Goal: Information Seeking & Learning: Learn about a topic

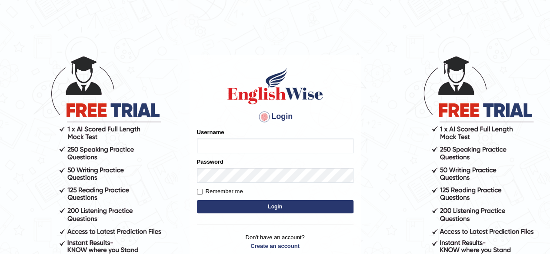
type input "maliny"
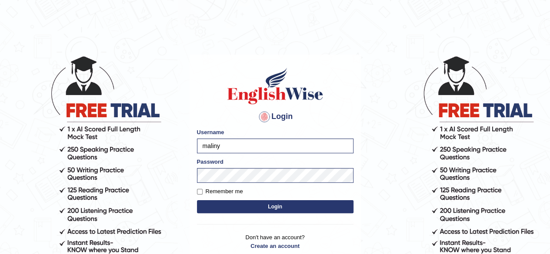
click at [278, 206] on button "Login" at bounding box center [275, 206] width 157 height 13
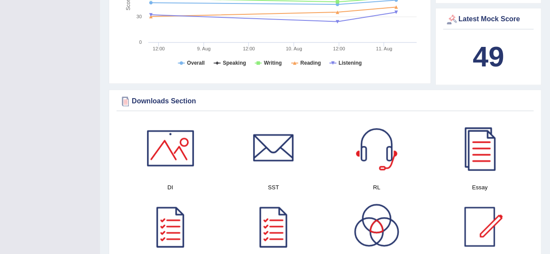
scroll to position [417, 0]
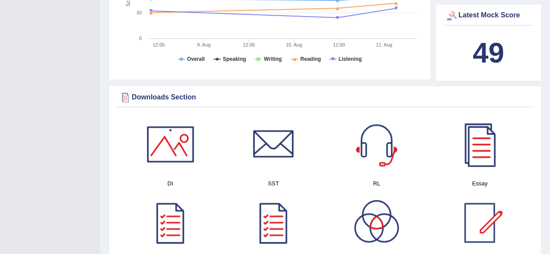
click at [526, 193] on link at bounding box center [480, 223] width 94 height 61
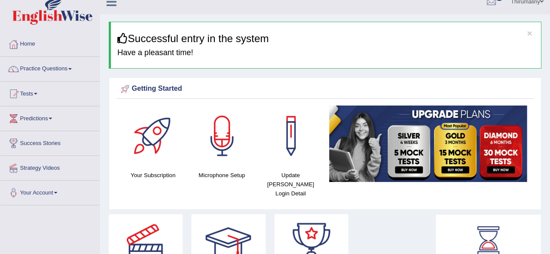
scroll to position [0, 0]
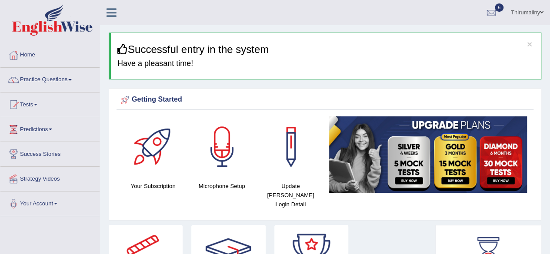
click at [72, 80] on span at bounding box center [69, 80] width 3 height 2
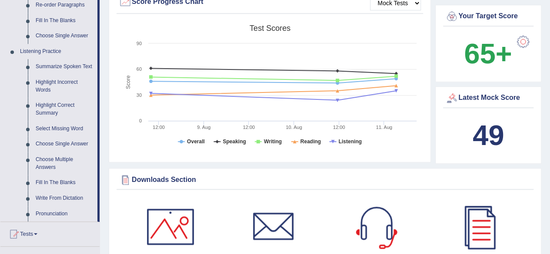
scroll to position [336, 0]
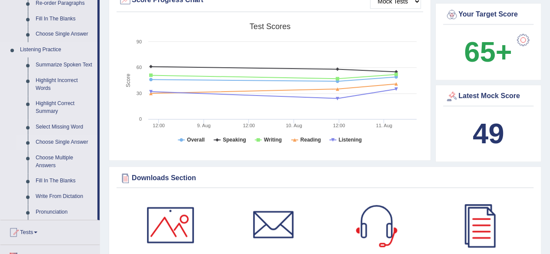
click at [79, 144] on link "Choose Single Answer" at bounding box center [65, 143] width 66 height 16
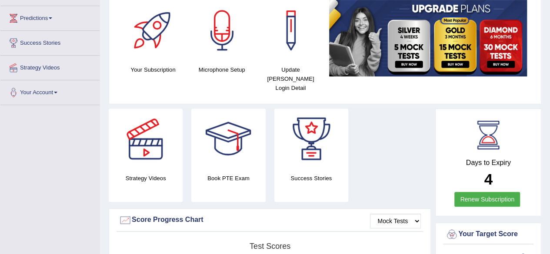
scroll to position [171, 0]
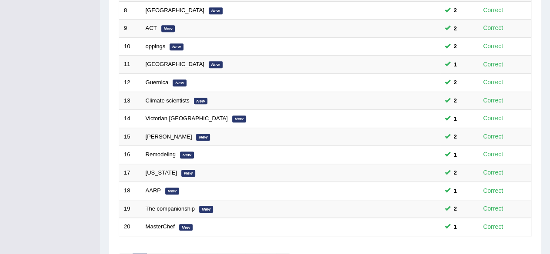
scroll to position [317, 0]
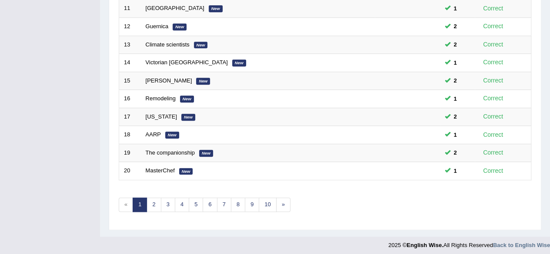
click at [143, 206] on link "1" at bounding box center [140, 205] width 14 height 14
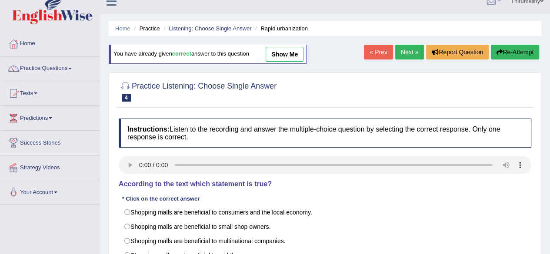
scroll to position [4, 0]
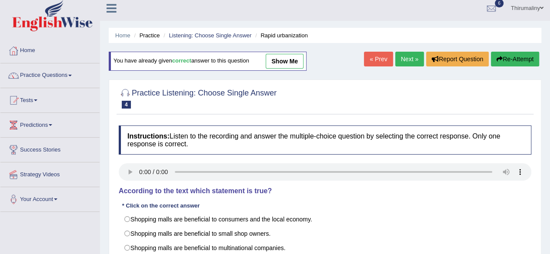
click at [406, 61] on link "Next »" at bounding box center [409, 59] width 29 height 15
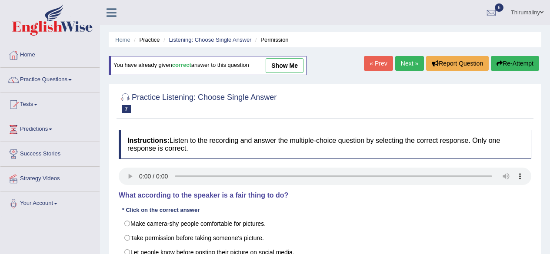
click at [406, 69] on link "Next »" at bounding box center [409, 63] width 29 height 15
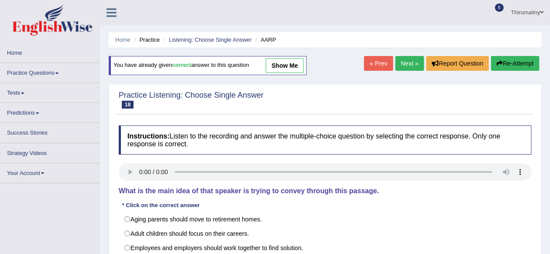
click at [409, 66] on link "Next »" at bounding box center [409, 63] width 29 height 15
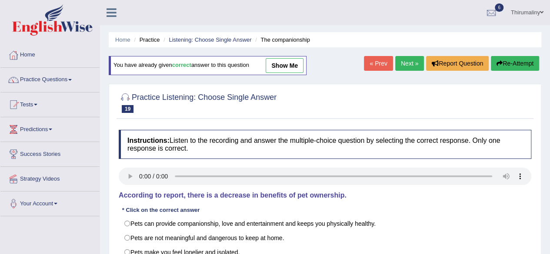
click at [403, 61] on link "Next »" at bounding box center [409, 63] width 29 height 15
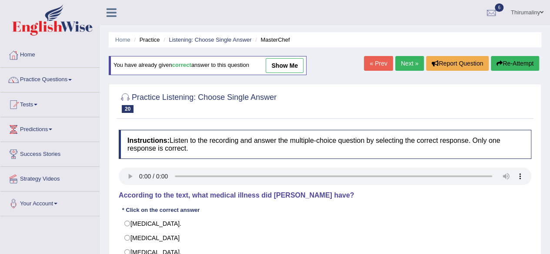
click at [405, 69] on link "Next »" at bounding box center [409, 63] width 29 height 15
click at [408, 68] on link "Next »" at bounding box center [409, 63] width 29 height 15
click at [406, 68] on link "Next »" at bounding box center [409, 63] width 29 height 15
click at [408, 68] on link "Next »" at bounding box center [409, 63] width 29 height 15
click at [405, 68] on link "Next »" at bounding box center [409, 63] width 29 height 15
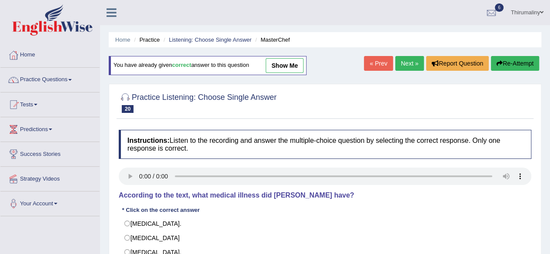
click at [403, 68] on link "Next »" at bounding box center [409, 63] width 29 height 15
click at [404, 68] on link "Next »" at bounding box center [409, 63] width 29 height 15
click at [406, 62] on link "Next »" at bounding box center [409, 63] width 29 height 15
click at [403, 69] on link "Next »" at bounding box center [409, 63] width 29 height 15
click at [404, 69] on link "Next »" at bounding box center [409, 63] width 29 height 15
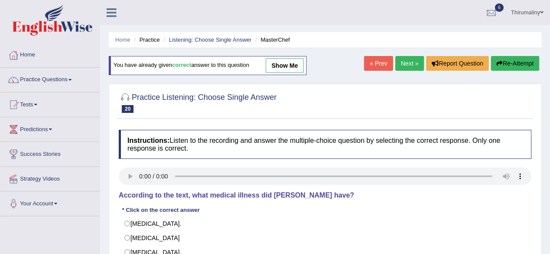
click at [410, 67] on link "Next »" at bounding box center [409, 63] width 29 height 15
click at [409, 63] on link "Next »" at bounding box center [409, 63] width 29 height 15
click at [412, 65] on link "Next »" at bounding box center [409, 63] width 29 height 15
click at [411, 60] on link "Next »" at bounding box center [409, 63] width 29 height 15
click at [408, 61] on link "Next »" at bounding box center [409, 63] width 29 height 15
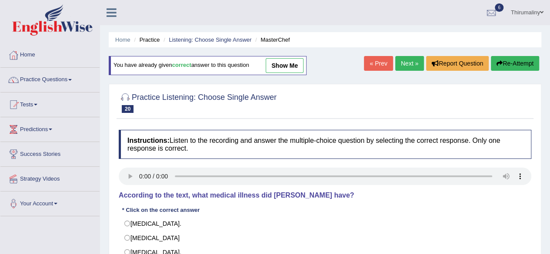
click at [405, 61] on link "Next »" at bounding box center [409, 63] width 29 height 15
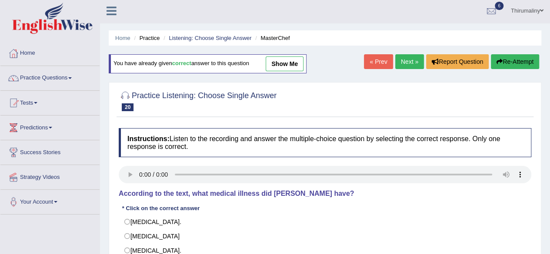
scroll to position [20, 0]
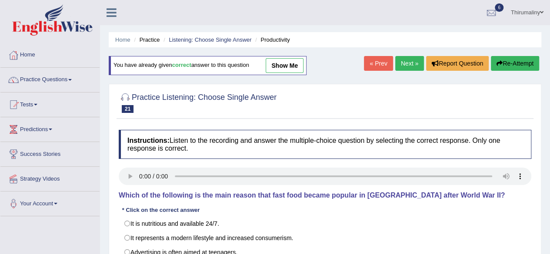
click at [398, 70] on link "Next »" at bounding box center [409, 63] width 29 height 15
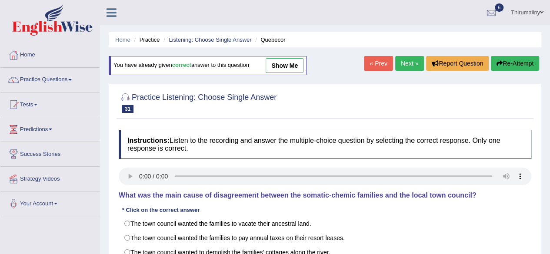
click at [398, 68] on link "Next »" at bounding box center [409, 63] width 29 height 15
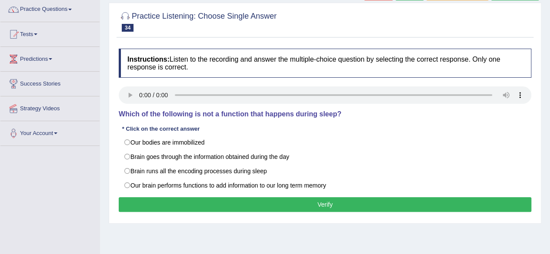
scroll to position [71, 0]
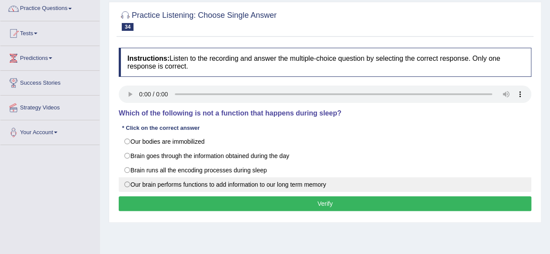
click at [124, 184] on label "Our brain performs functions to add information to our long term memory" at bounding box center [325, 184] width 413 height 15
radio input "true"
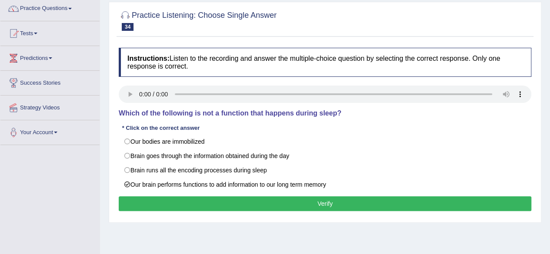
click at [275, 206] on button "Verify" at bounding box center [325, 204] width 413 height 15
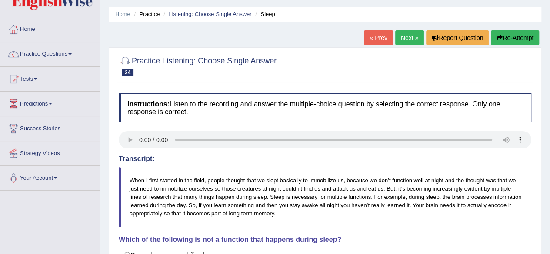
scroll to position [24, 0]
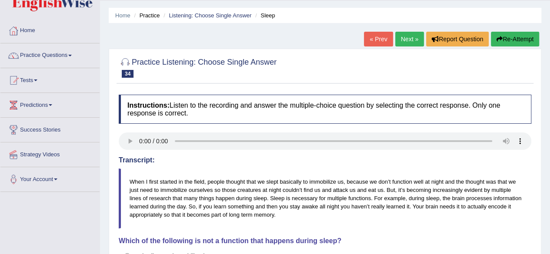
click at [403, 33] on link "Next »" at bounding box center [409, 39] width 29 height 15
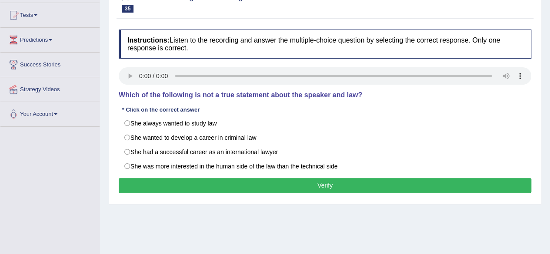
scroll to position [123, 0]
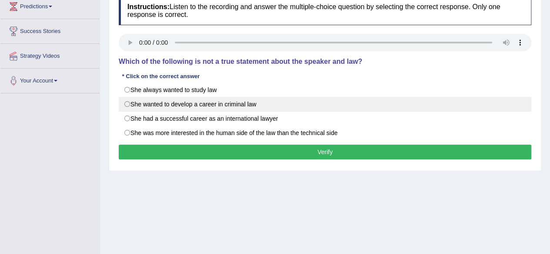
click at [130, 103] on label "She wanted to develop a career in criminal law" at bounding box center [325, 104] width 413 height 15
radio input "true"
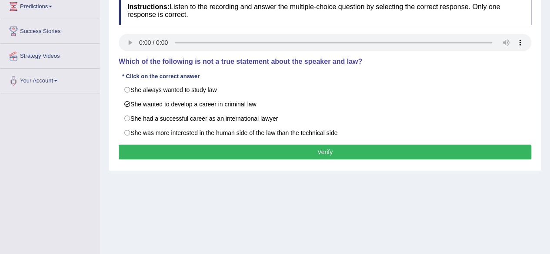
click at [253, 152] on button "Verify" at bounding box center [325, 152] width 413 height 15
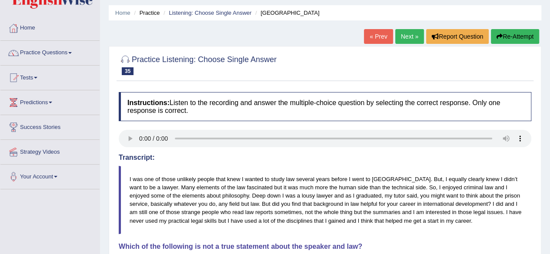
scroll to position [19, 0]
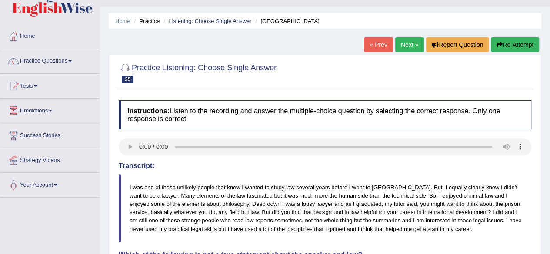
click at [398, 43] on link "Next »" at bounding box center [409, 44] width 29 height 15
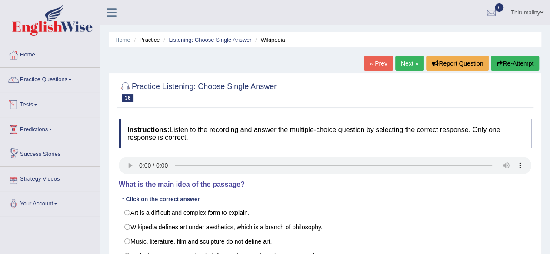
click at [40, 103] on link "Tests" at bounding box center [49, 104] width 99 height 22
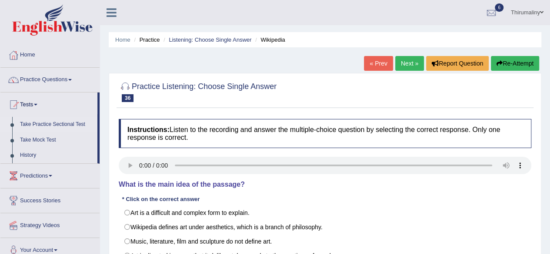
click at [62, 123] on link "Take Practice Sectional Test" at bounding box center [56, 125] width 81 height 16
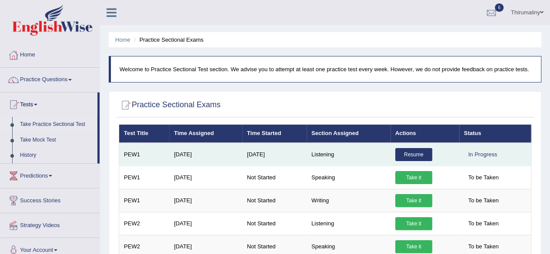
click at [423, 149] on link "Resume" at bounding box center [413, 154] width 37 height 13
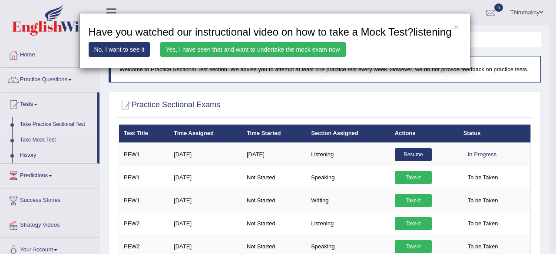
click at [303, 48] on link "Yes, I have seen that and want to undertake the mock exam now" at bounding box center [253, 49] width 186 height 15
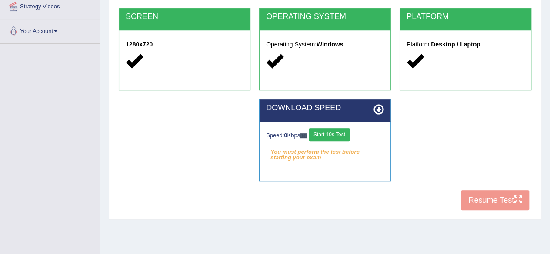
scroll to position [174, 0]
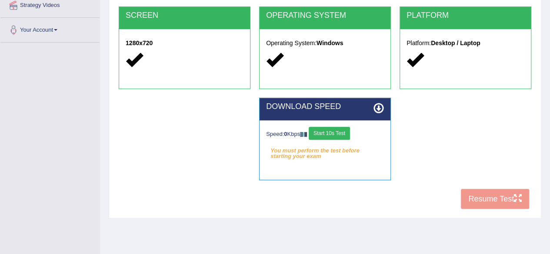
click at [498, 198] on div "COOKIES Cookies Enabled JAVASCRIPT Javascript Enabled BROWSER Browser: Chrome S…" at bounding box center [325, 64] width 417 height 299
click at [345, 130] on button "Start 10s Test" at bounding box center [329, 133] width 41 height 13
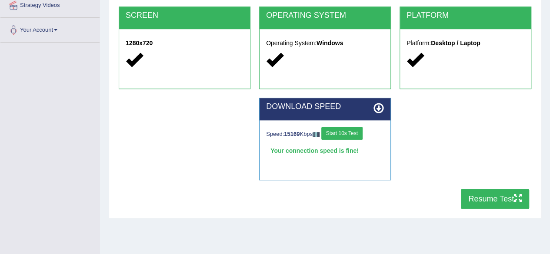
click at [488, 201] on button "Resume Test" at bounding box center [495, 199] width 68 height 20
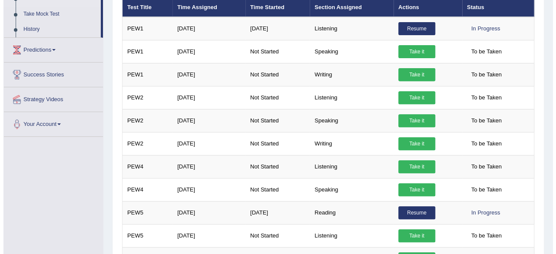
scroll to position [139, 0]
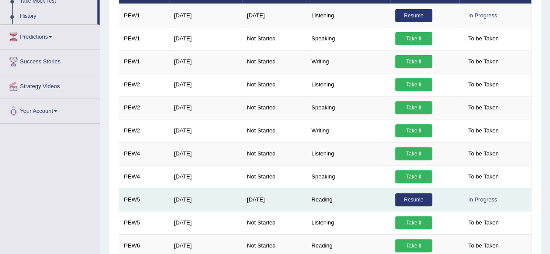
click at [420, 202] on link "Resume" at bounding box center [413, 199] width 37 height 13
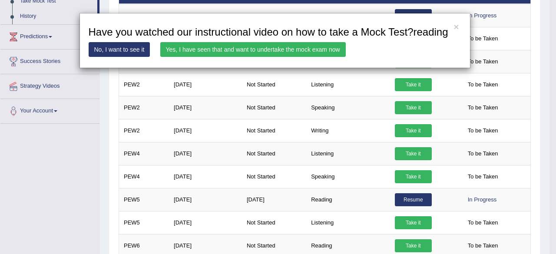
click at [261, 48] on link "Yes, I have seen that and want to undertake the mock exam now" at bounding box center [253, 49] width 186 height 15
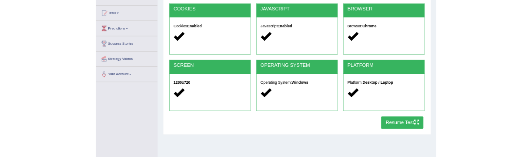
scroll to position [87, 0]
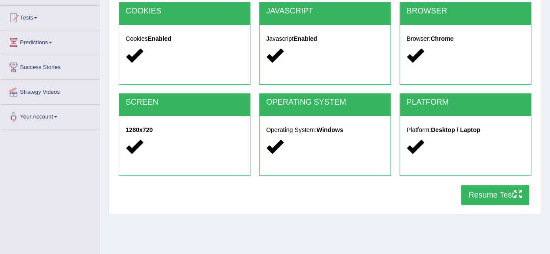
click at [502, 200] on button "Resume Test" at bounding box center [495, 195] width 68 height 20
